Goal: Check status: Check status

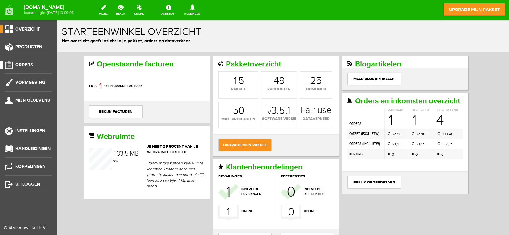
click at [30, 71] on li "Orders" at bounding box center [28, 67] width 47 height 13
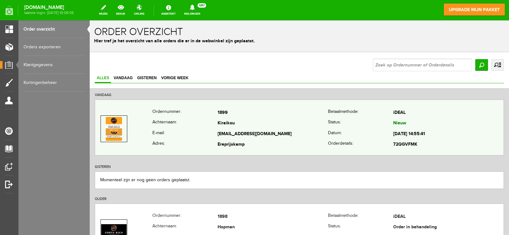
click at [315, 137] on td "[EMAIL_ADDRESS][DOMAIN_NAME]" at bounding box center [273, 134] width 110 height 11
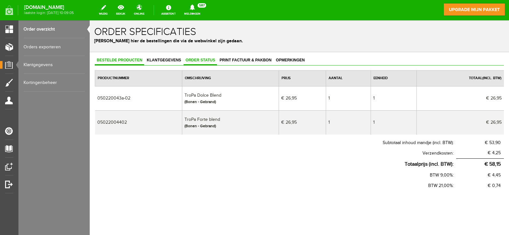
click at [202, 59] on span "Order status" at bounding box center [200, 60] width 33 height 4
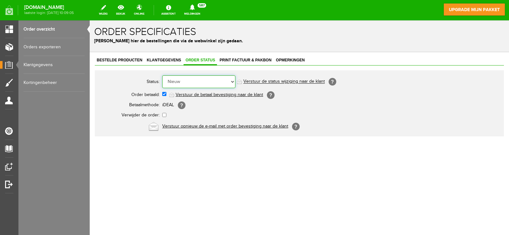
click at [206, 80] on select "Order niet afgerond Nieuw Order in behandeling Wacht op leverancier Wacht op be…" at bounding box center [198, 81] width 73 height 13
select select "2"
click at [162, 75] on select "Order niet afgerond Nieuw Order in behandeling Wacht op leverancier Wacht op be…" at bounding box center [198, 81] width 73 height 13
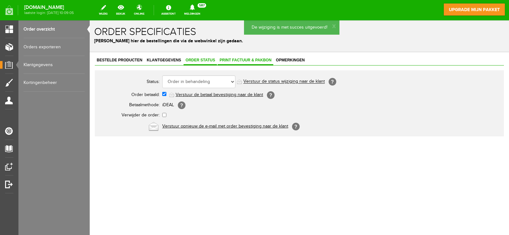
click at [235, 61] on span "Print factuur & pakbon" at bounding box center [246, 60] width 56 height 4
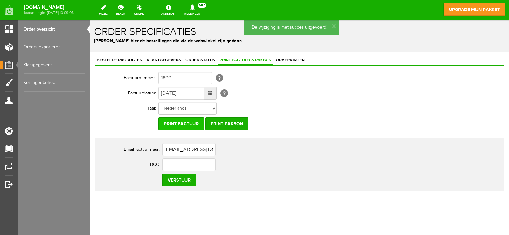
click at [192, 123] on input "Print factuur" at bounding box center [181, 123] width 46 height 13
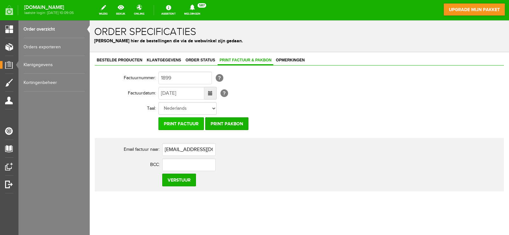
click at [192, 125] on input "Print factuur" at bounding box center [181, 123] width 46 height 13
click at [182, 123] on input "Print factuur" at bounding box center [181, 123] width 46 height 13
click at [224, 125] on input "Print pakbon" at bounding box center [226, 123] width 43 height 13
click at [143, 63] on link "Bestelde producten" at bounding box center [119, 60] width 49 height 9
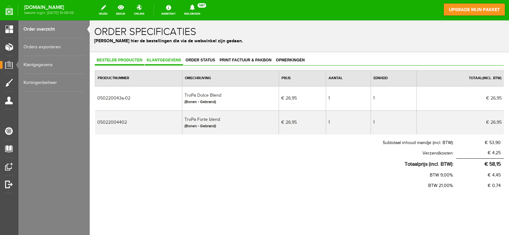
click at [169, 60] on span "Klantgegevens" at bounding box center [164, 60] width 38 height 4
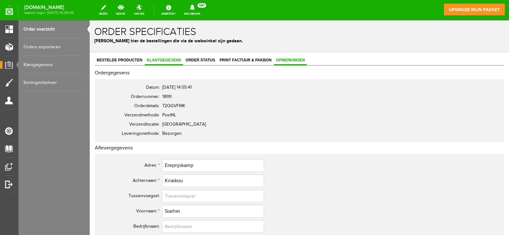
click at [292, 61] on span "Opmerkingen" at bounding box center [290, 60] width 33 height 4
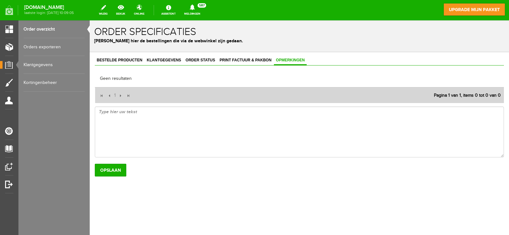
click at [49, 25] on link "Order overzicht" at bounding box center [54, 29] width 61 height 18
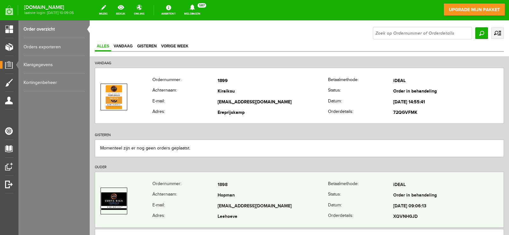
scroll to position [64, 0]
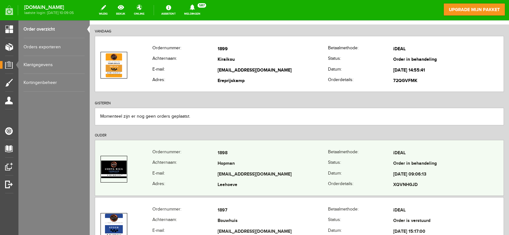
click at [308, 167] on td "Hopman" at bounding box center [273, 164] width 110 height 11
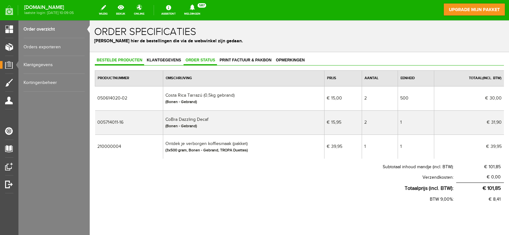
click at [200, 61] on span "Order status" at bounding box center [200, 60] width 33 height 4
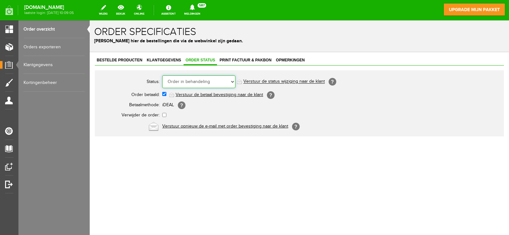
click at [210, 80] on select "Order niet afgerond Nieuw Order in behandeling Wacht op leverancier Wacht op be…" at bounding box center [198, 81] width 73 height 13
select select "5"
click at [162, 75] on select "Order niet afgerond Nieuw Order in behandeling Wacht op leverancier Wacht op be…" at bounding box center [198, 81] width 73 height 13
